Goal: Task Accomplishment & Management: Manage account settings

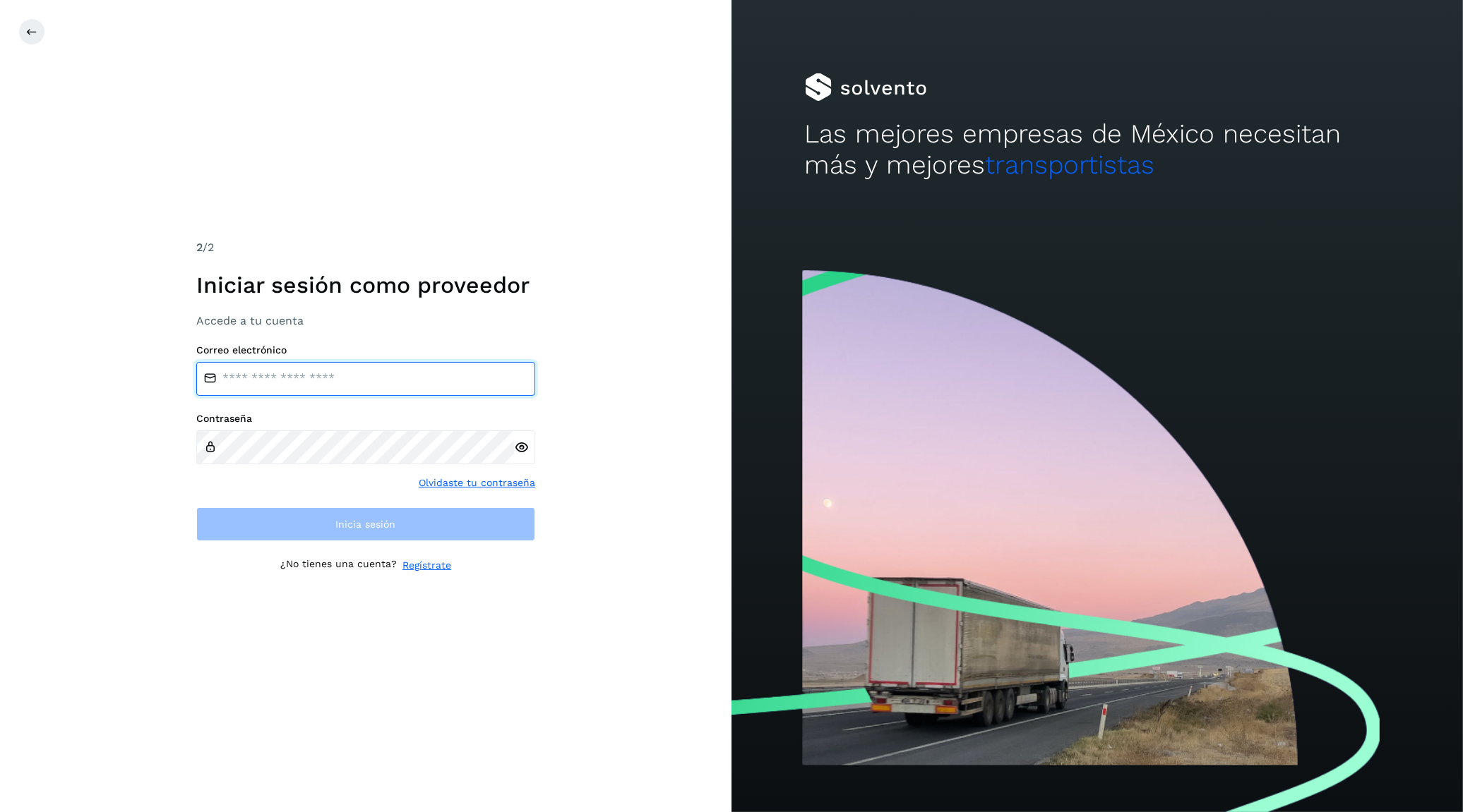
click at [301, 368] on input "email" at bounding box center [366, 379] width 339 height 33
type input "**********"
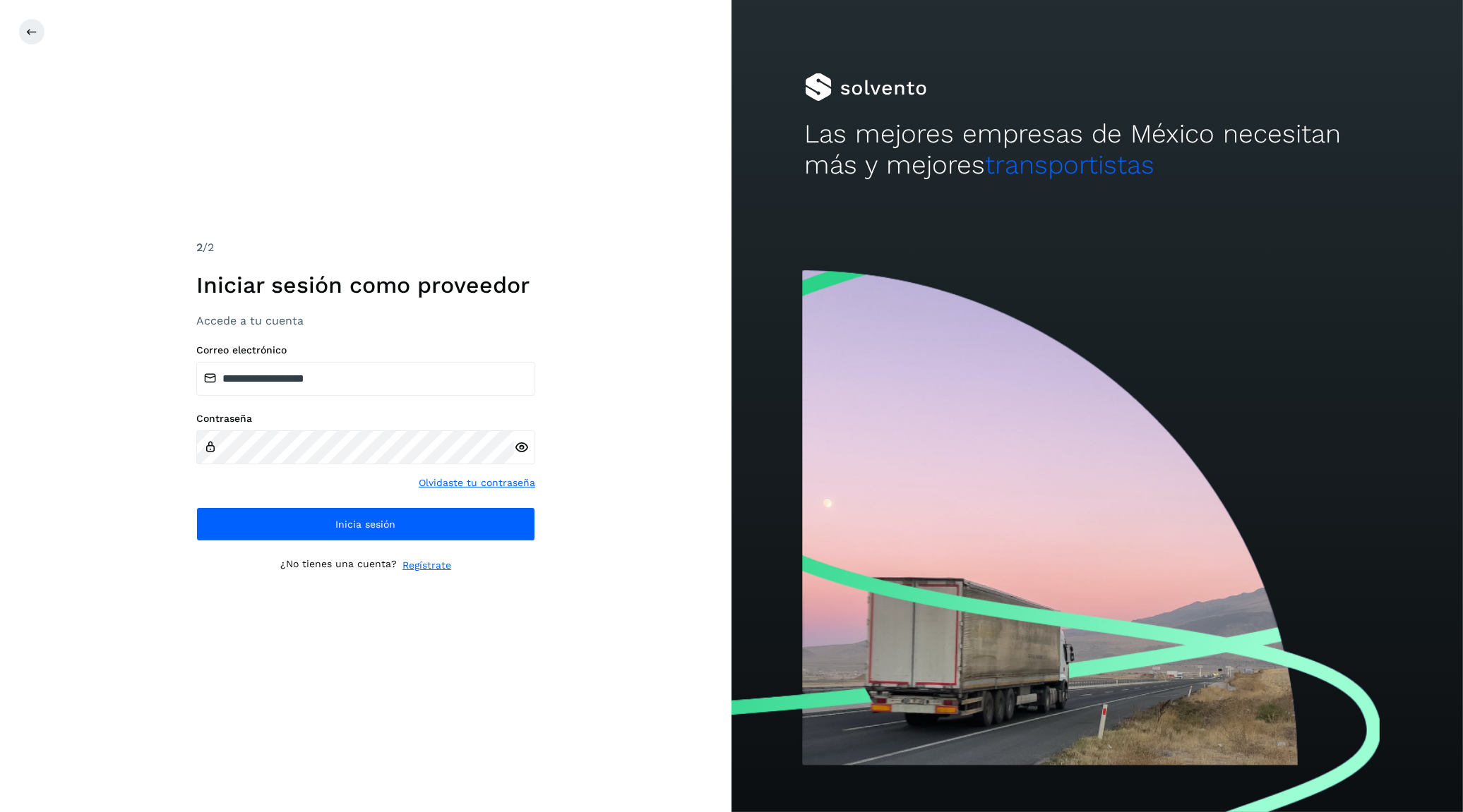
click at [522, 446] on icon at bounding box center [521, 447] width 15 height 15
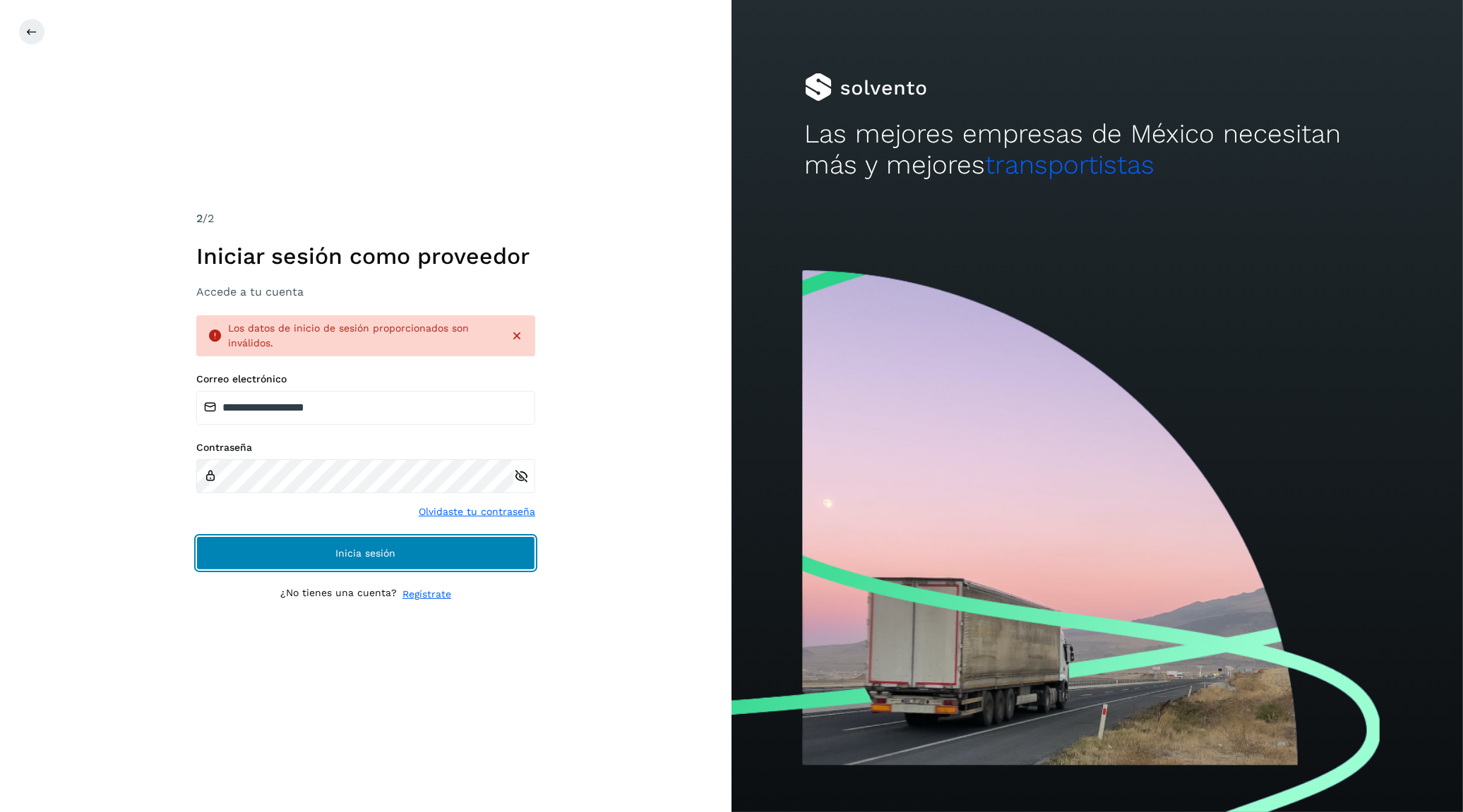
click at [340, 558] on span "Inicia sesión" at bounding box center [366, 553] width 60 height 10
